Goal: Book appointment/travel/reservation

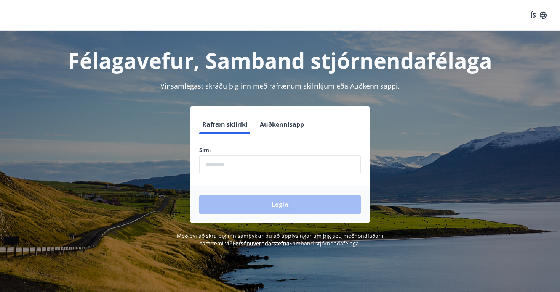
click at [240, 165] on input "phone" at bounding box center [280, 164] width 162 height 19
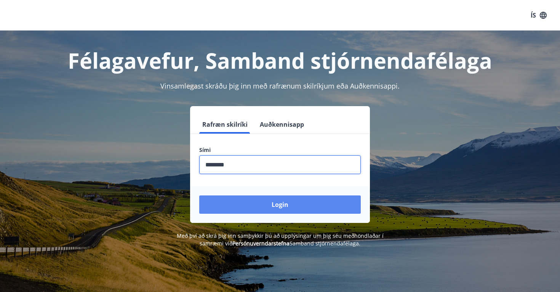
type input "********"
click at [255, 211] on button "Login" at bounding box center [280, 204] width 162 height 18
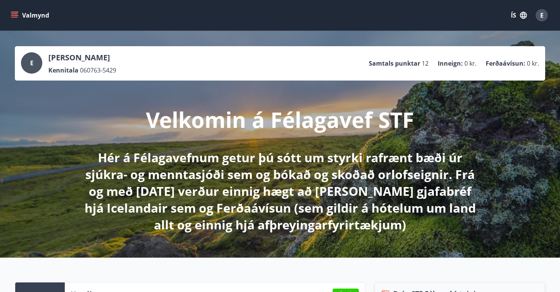
click at [14, 16] on icon "menu" at bounding box center [15, 15] width 8 height 1
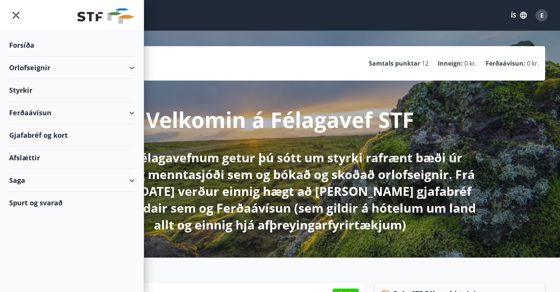
click at [22, 66] on div "Orlofseignir" at bounding box center [71, 67] width 125 height 22
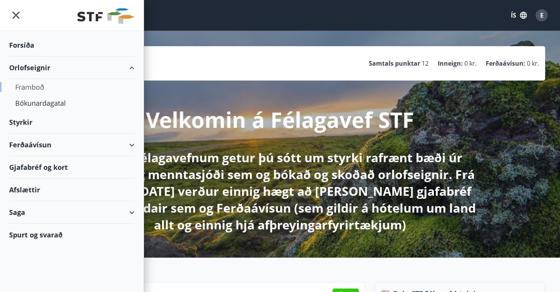
click at [34, 87] on div "Framboð" at bounding box center [71, 87] width 113 height 16
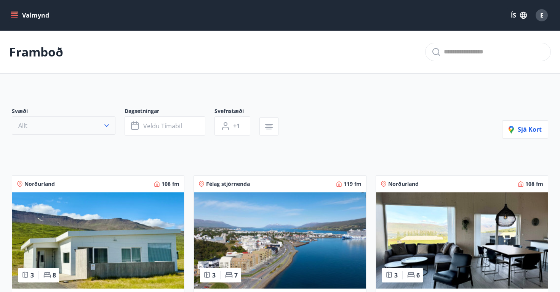
click at [43, 125] on button "Allt" at bounding box center [64, 125] width 104 height 18
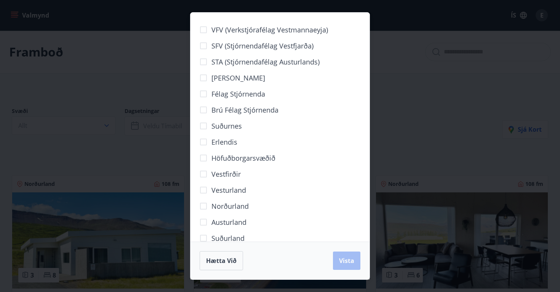
click at [232, 237] on span "Suðurland" at bounding box center [228, 238] width 33 height 10
click at [346, 266] on button "Vista" at bounding box center [346, 260] width 27 height 18
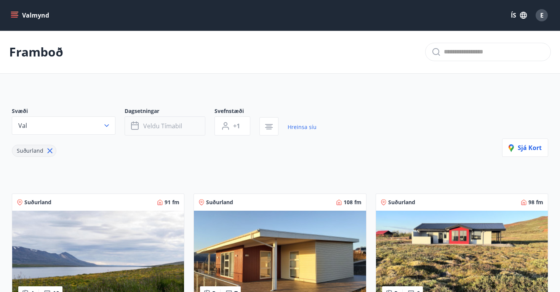
click at [161, 125] on span "Veldu tímabil" at bounding box center [162, 126] width 39 height 8
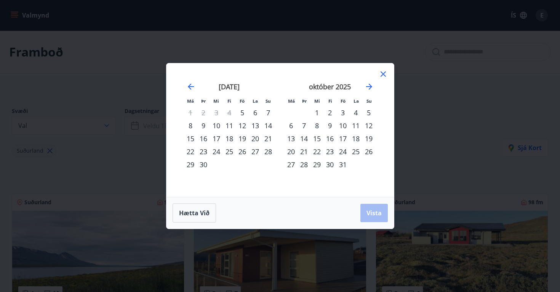
click at [234, 140] on div "18" at bounding box center [229, 138] width 13 height 13
click at [292, 166] on div "27" at bounding box center [291, 164] width 13 height 13
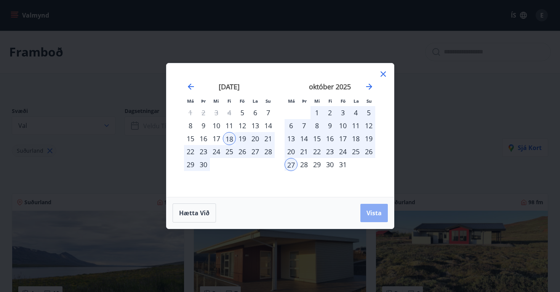
click at [368, 210] on span "Vista" at bounding box center [374, 213] width 15 height 8
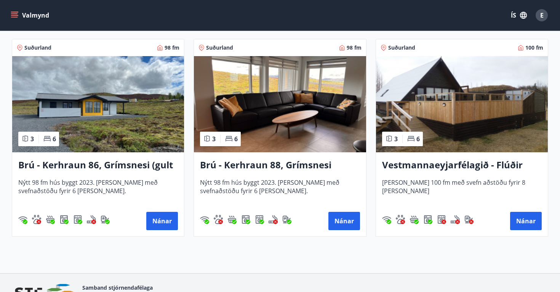
scroll to position [357, 0]
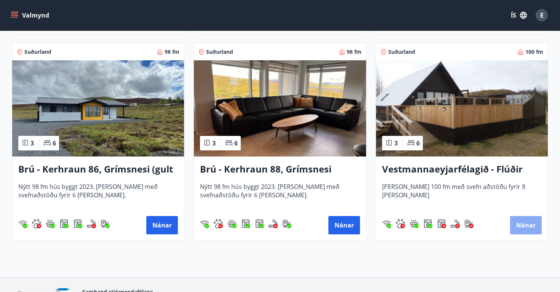
click at [521, 225] on button "Nánar" at bounding box center [526, 225] width 32 height 18
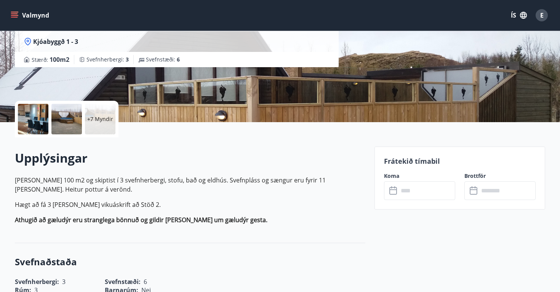
scroll to position [108, 0]
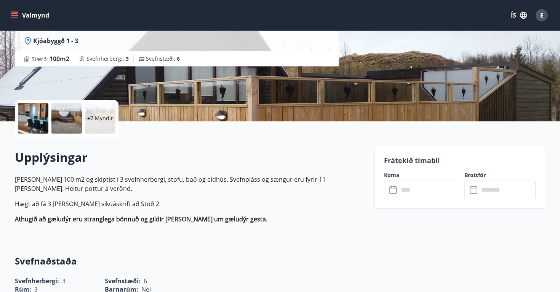
click at [395, 189] on icon at bounding box center [394, 189] width 9 height 9
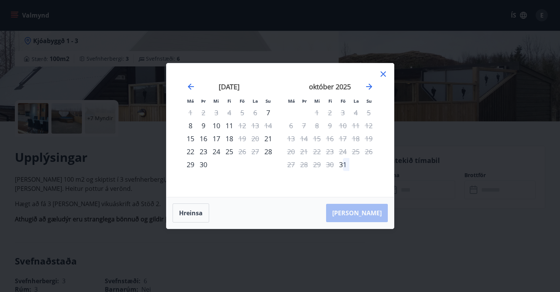
click at [380, 76] on icon at bounding box center [383, 73] width 9 height 9
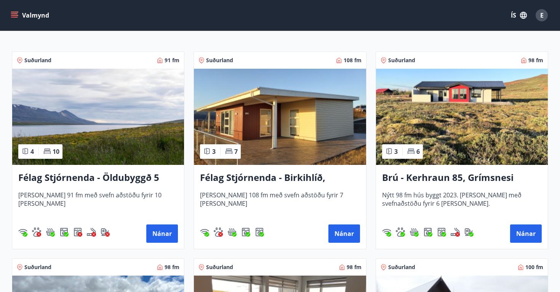
scroll to position [142, 0]
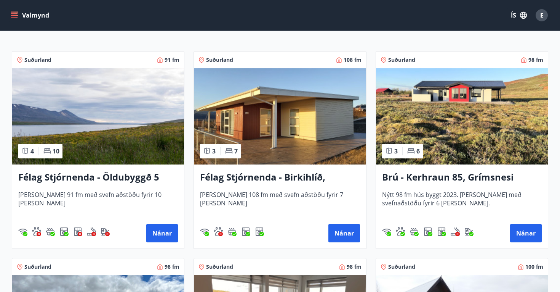
click at [275, 122] on img at bounding box center [280, 116] width 172 height 96
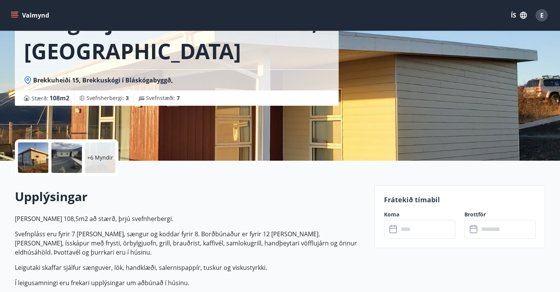
scroll to position [72, 0]
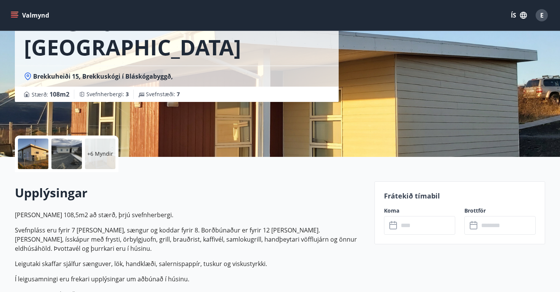
click at [101, 154] on p "+6 Myndir" at bounding box center [100, 154] width 26 height 8
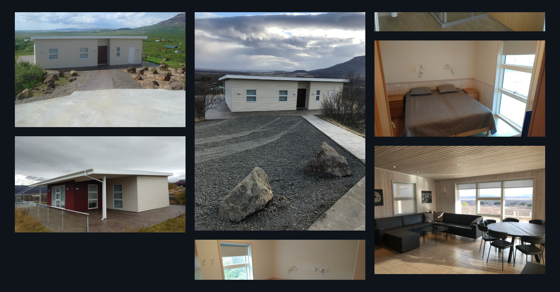
scroll to position [278, 0]
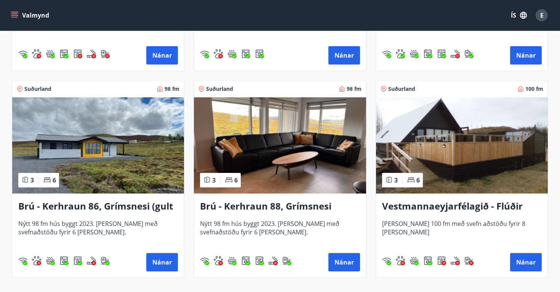
scroll to position [343, 0]
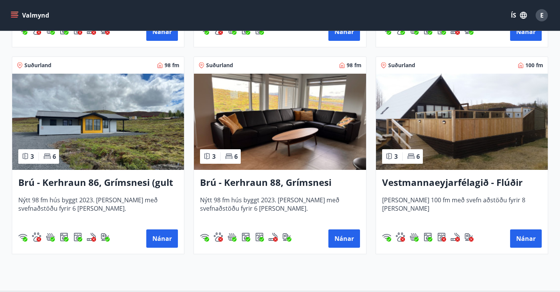
click at [295, 127] on img at bounding box center [280, 122] width 172 height 96
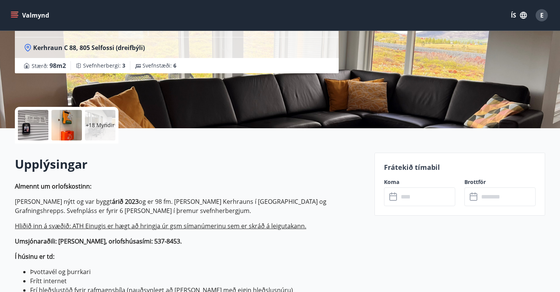
scroll to position [105, 0]
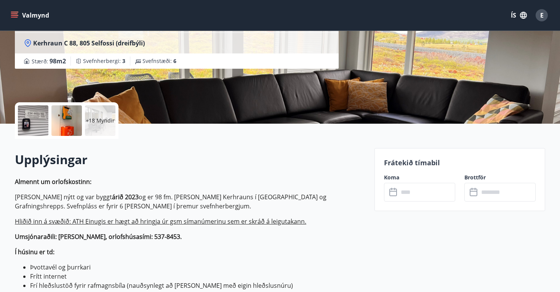
click at [103, 126] on div "+18 Myndir" at bounding box center [100, 120] width 30 height 30
